Goal: Task Accomplishment & Management: Use online tool/utility

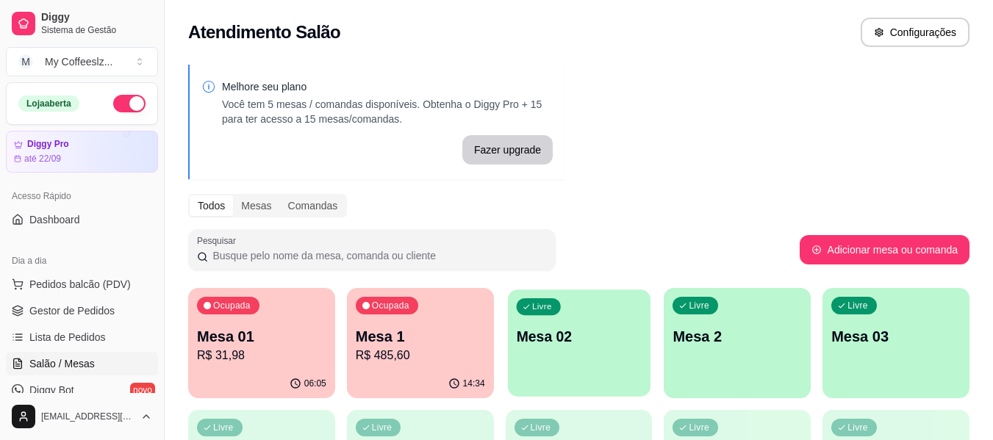
click at [546, 367] on div "Livre Mesa 02" at bounding box center [579, 335] width 143 height 90
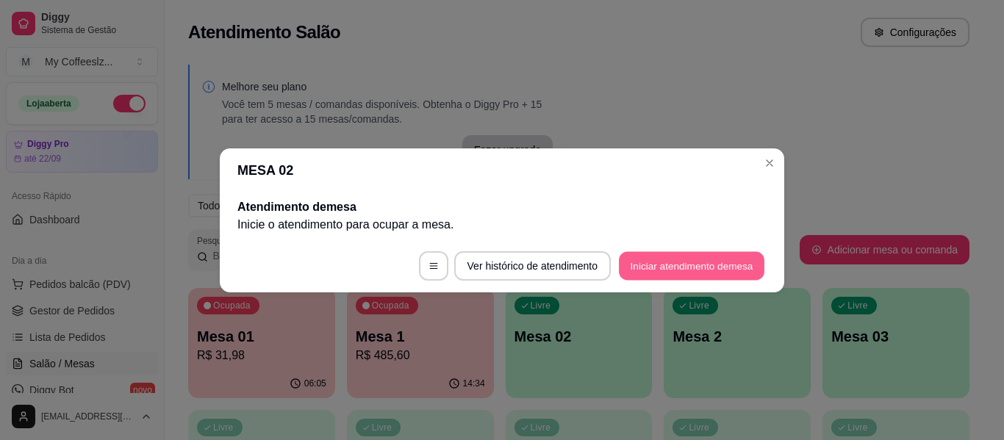
click at [683, 266] on button "Iniciar atendimento de mesa" at bounding box center [691, 265] width 145 height 29
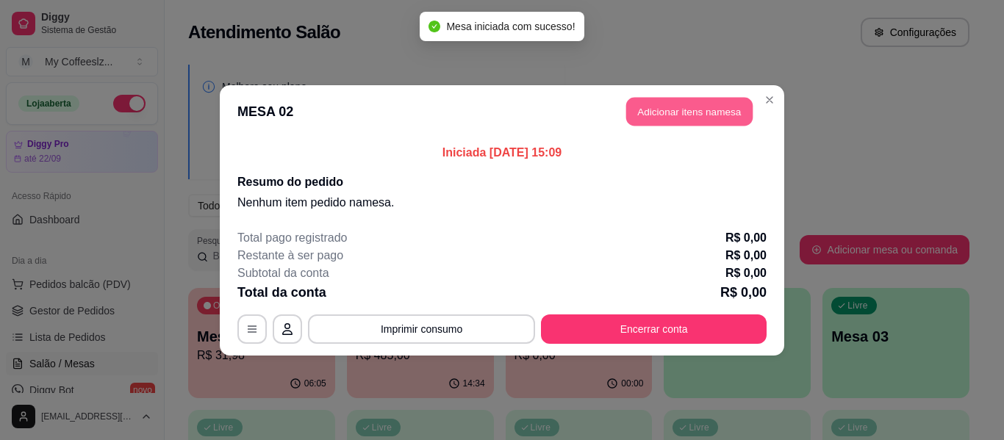
click at [653, 116] on button "Adicionar itens na mesa" at bounding box center [689, 111] width 126 height 29
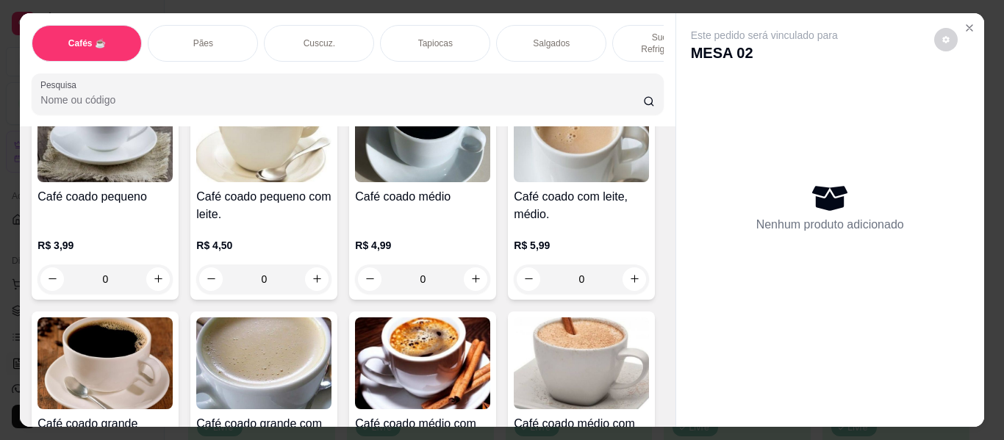
scroll to position [147, 0]
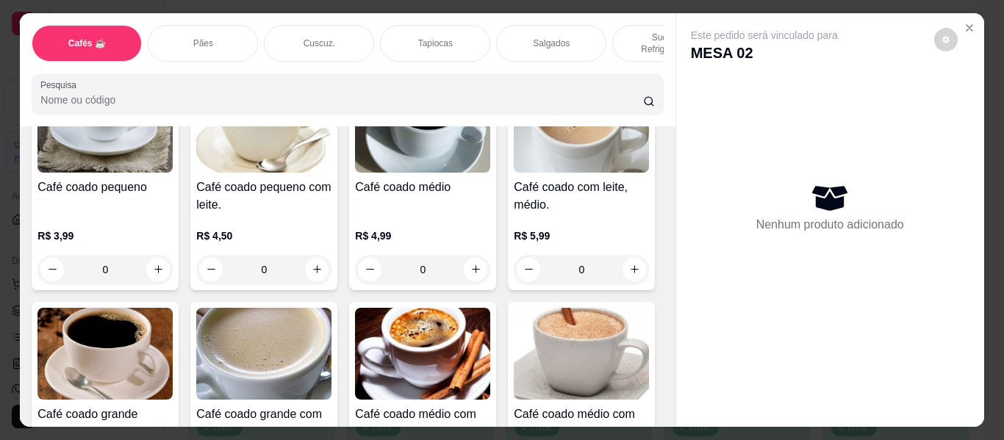
click at [554, 37] on p "Salgados" at bounding box center [551, 43] width 37 height 12
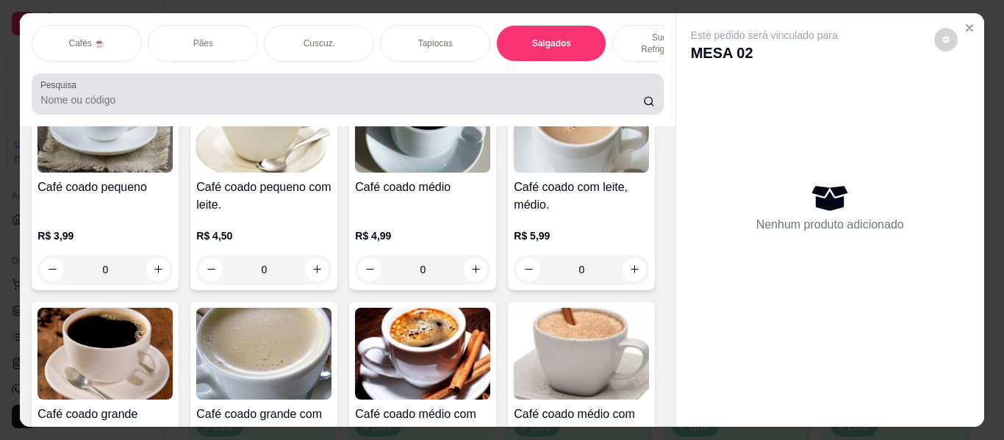
scroll to position [40, 0]
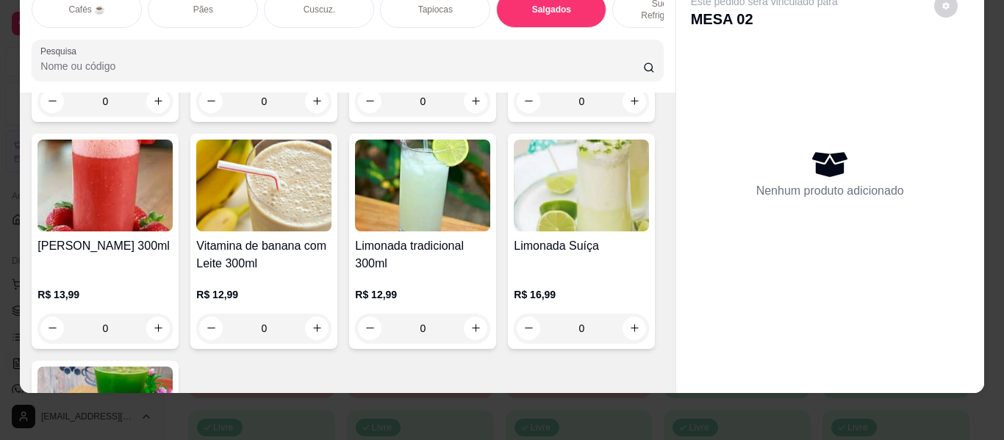
type input "1"
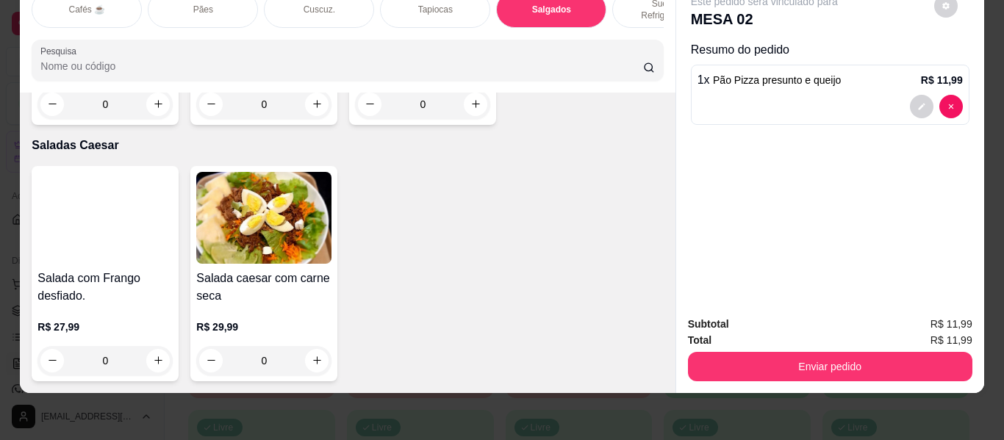
scroll to position [8789, 0]
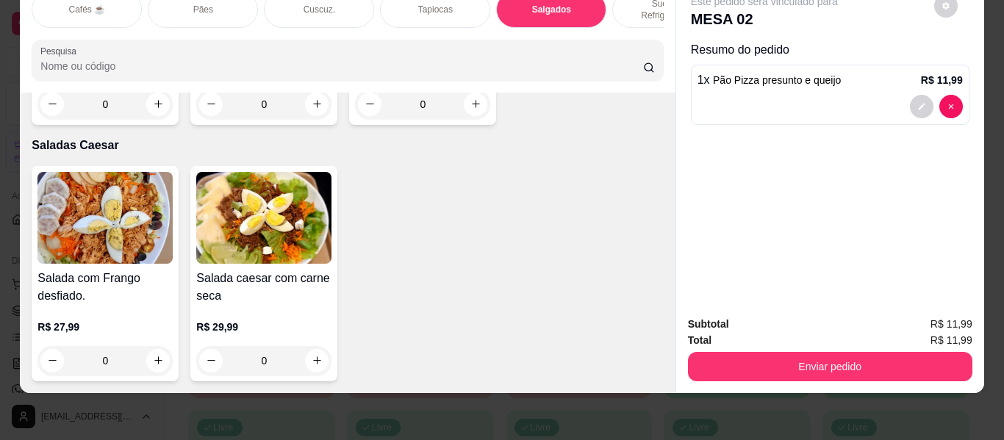
type input "1"
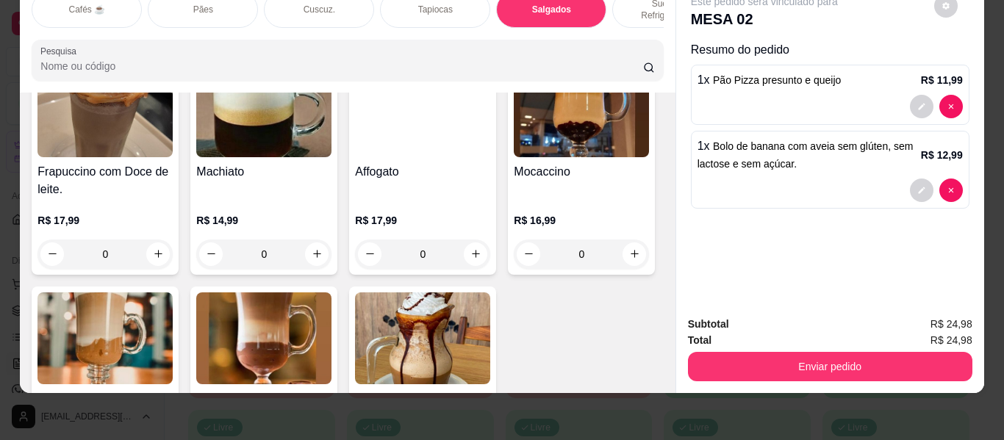
scroll to position [0, 0]
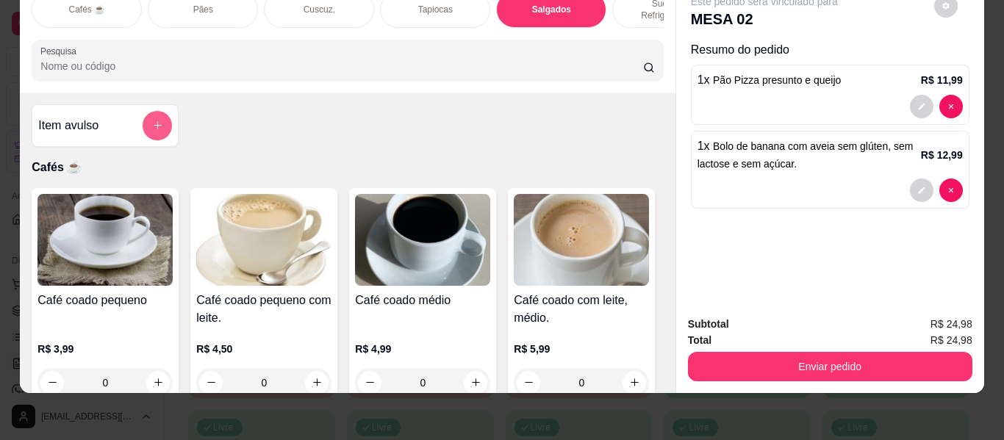
click at [157, 120] on icon "add-separate-item" at bounding box center [157, 125] width 11 height 11
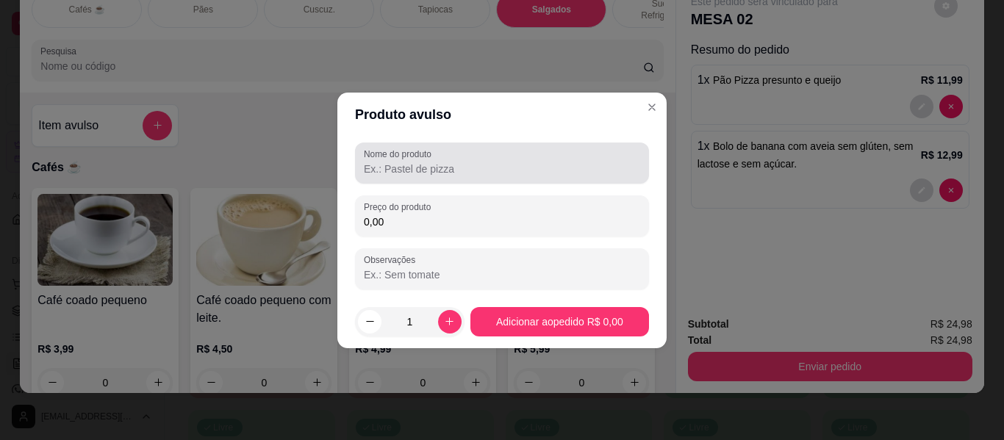
click at [393, 159] on label "Nome do produto" at bounding box center [400, 154] width 73 height 12
click at [393, 162] on input "Nome do produto" at bounding box center [502, 169] width 276 height 15
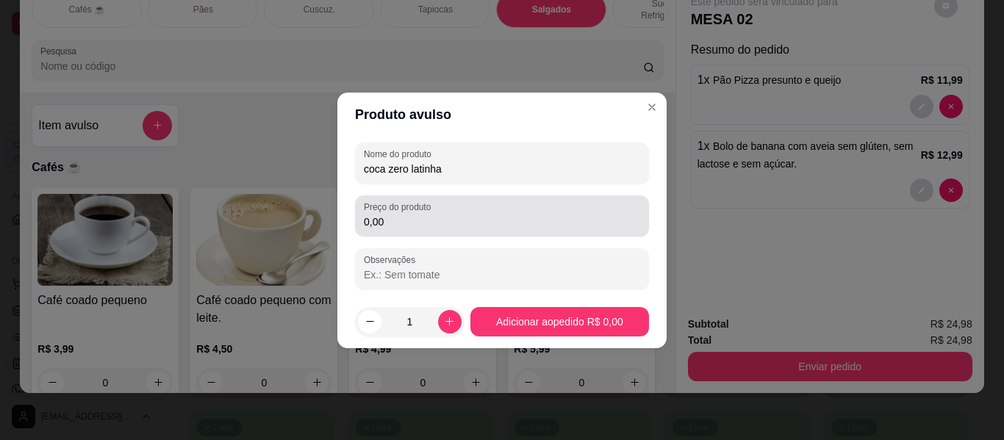
type input "coca zero latinha"
click at [402, 221] on input "0,00" at bounding box center [502, 222] width 276 height 15
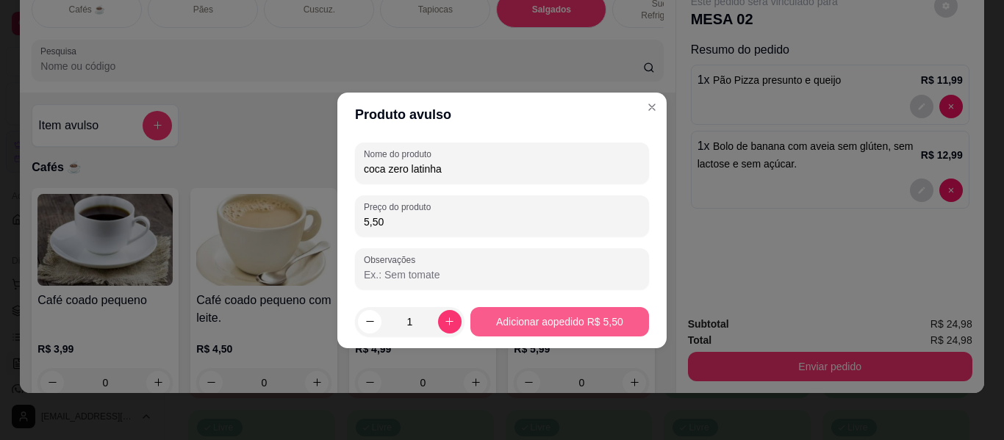
type input "5,50"
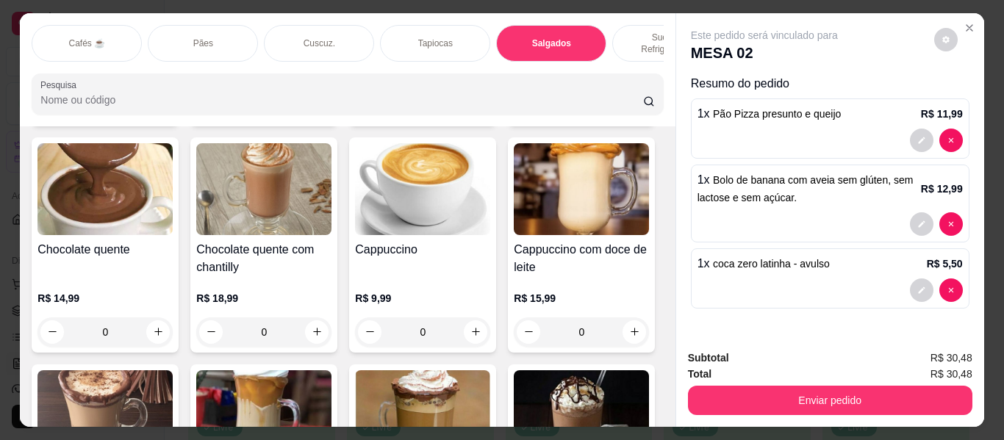
scroll to position [1323, 0]
